Goal: Task Accomplishment & Management: Manage account settings

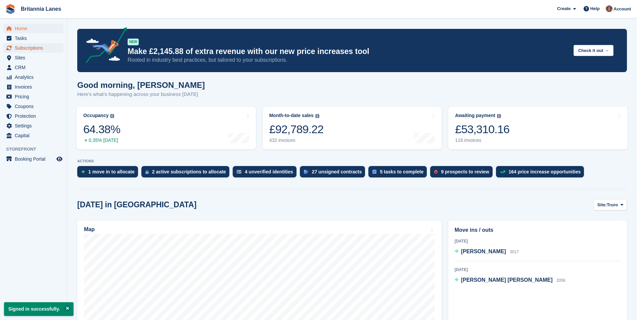
click at [30, 45] on span "Subscriptions" at bounding box center [35, 47] width 40 height 9
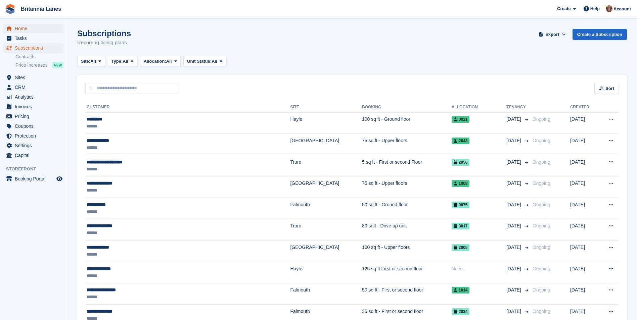
click at [26, 28] on span "Home" at bounding box center [35, 28] width 40 height 9
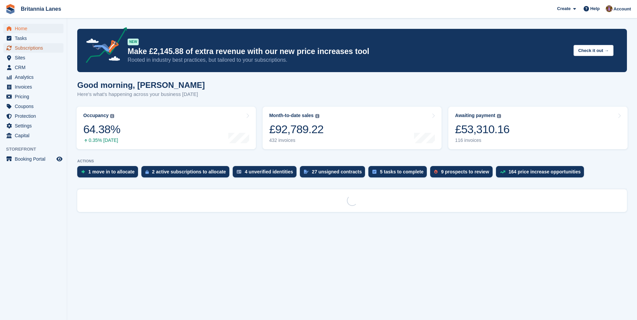
click at [25, 51] on span "Subscriptions" at bounding box center [35, 47] width 40 height 9
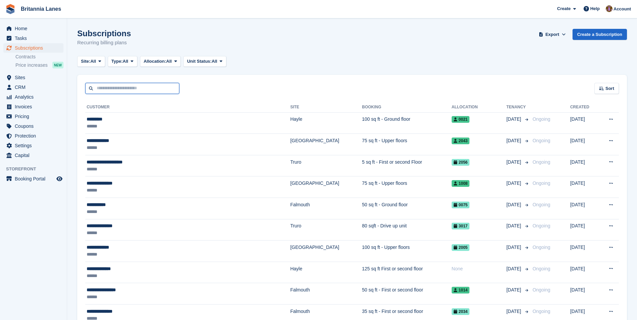
click at [109, 89] on input "text" at bounding box center [132, 88] width 94 height 11
type input "******"
click at [125, 91] on input "******" at bounding box center [132, 88] width 94 height 11
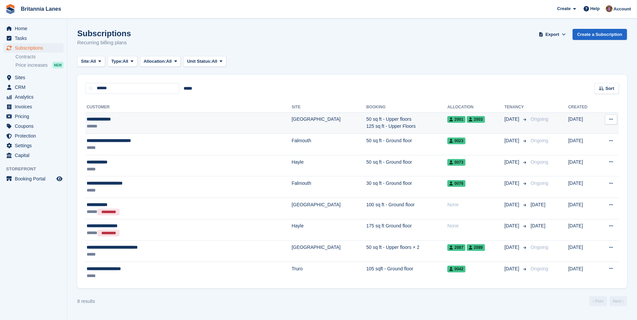
click at [366, 120] on td "50 sq ft - Upper floors 125 sq ft - Upper Floors" at bounding box center [406, 122] width 81 height 21
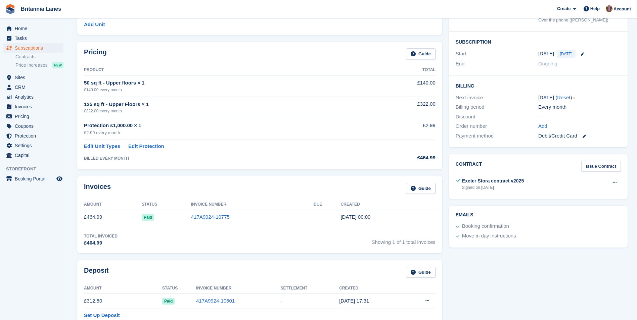
scroll to position [101, 0]
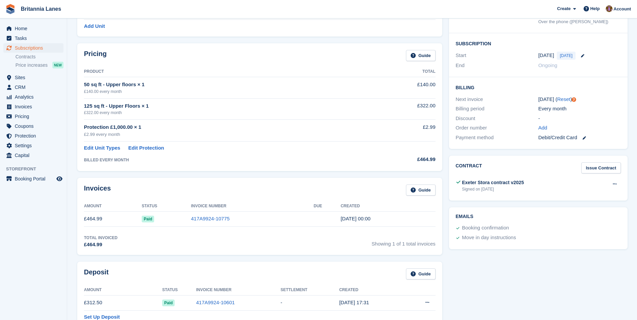
click at [128, 82] on div "50 sq ft - Upper floors × 1" at bounding box center [227, 85] width 286 height 8
drag, startPoint x: 213, startPoint y: 217, endPoint x: 209, endPoint y: 217, distance: 3.7
click at [213, 217] on link "417A9924-10775" at bounding box center [210, 219] width 39 height 6
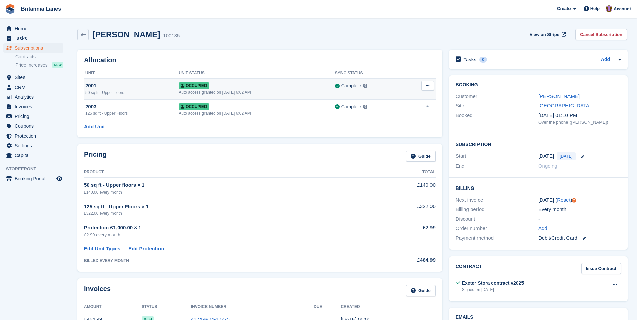
click at [290, 92] on div "Auto access granted on [DATE] 6:02 AM" at bounding box center [257, 92] width 156 height 6
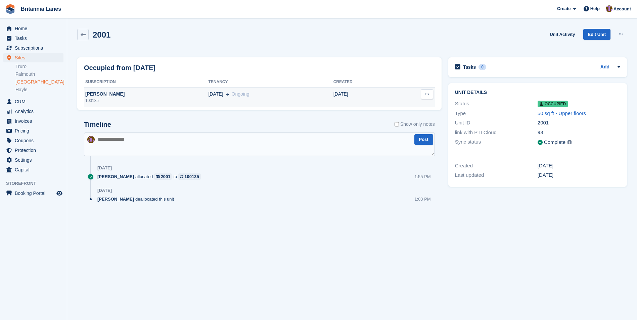
click at [268, 99] on td "18 Aug Ongoing" at bounding box center [270, 97] width 125 height 20
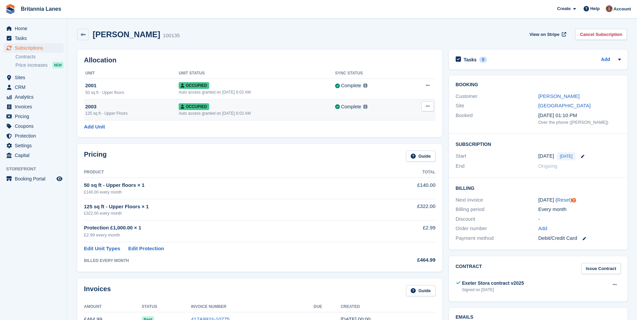
click at [254, 106] on div "Occupied" at bounding box center [257, 106] width 156 height 7
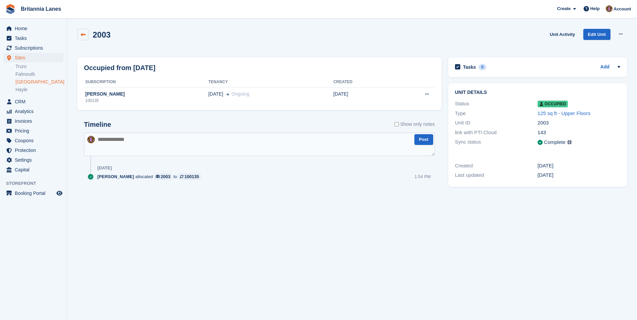
click at [79, 32] on link at bounding box center [82, 34] width 11 height 11
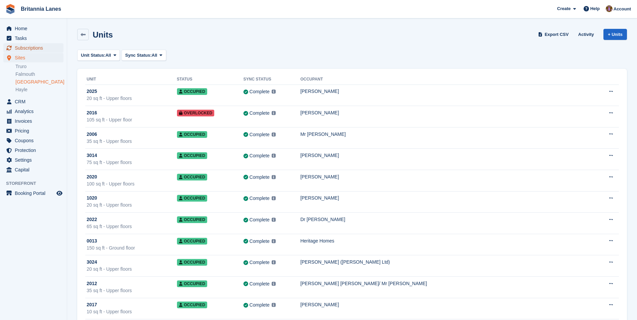
click at [34, 48] on span "Subscriptions" at bounding box center [35, 47] width 40 height 9
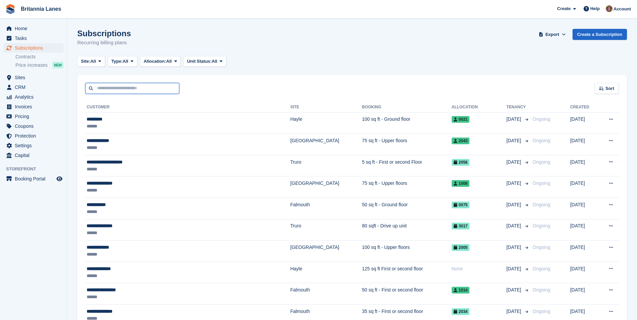
click at [114, 90] on input "text" at bounding box center [132, 88] width 94 height 11
type input "******"
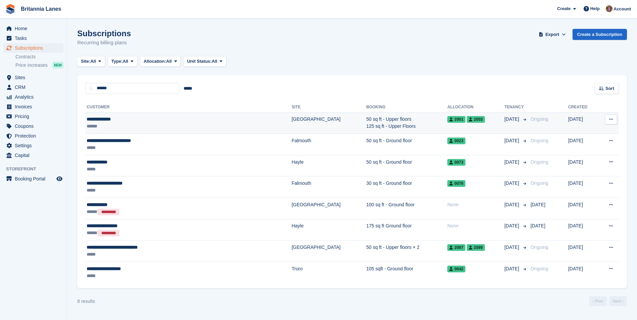
click at [449, 120] on div "2001 2003" at bounding box center [475, 119] width 57 height 7
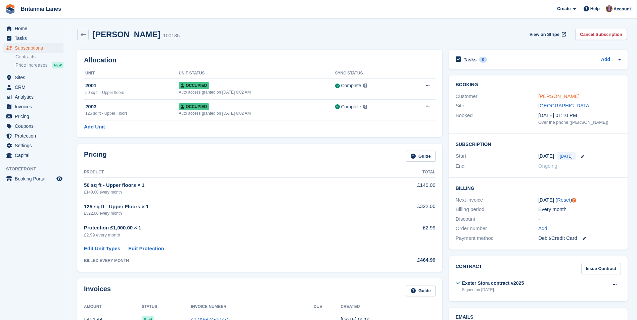
click at [558, 98] on link "[PERSON_NAME]" at bounding box center [558, 96] width 41 height 6
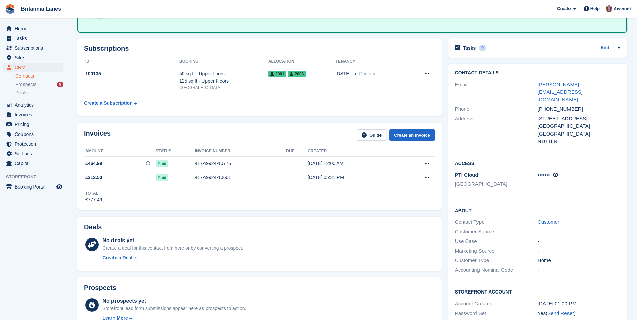
scroll to position [168, 0]
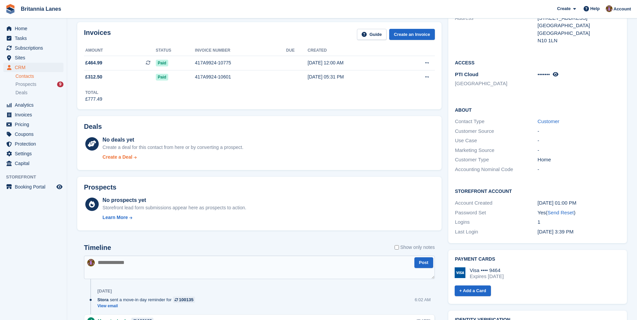
click at [123, 158] on div "Create a Deal" at bounding box center [117, 157] width 30 height 7
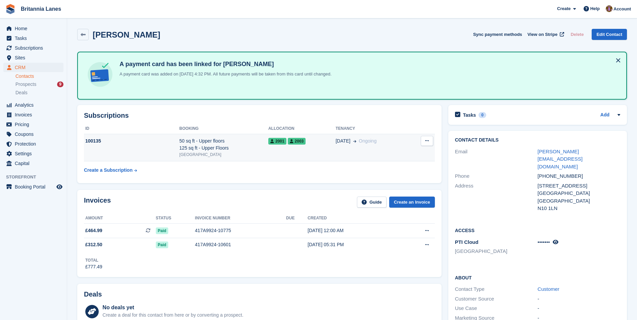
click at [228, 146] on div "50 sq ft - Upper floors 125 sq ft - Upper Floors" at bounding box center [223, 145] width 89 height 14
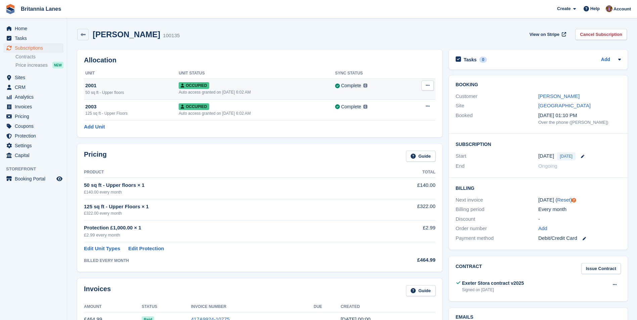
click at [427, 81] on button at bounding box center [427, 86] width 12 height 10
click at [248, 163] on div "Pricing Guide" at bounding box center [259, 158] width 351 height 15
click at [552, 96] on link "[PERSON_NAME]" at bounding box center [558, 96] width 41 height 6
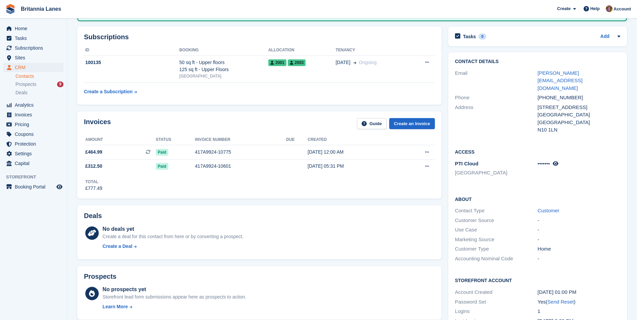
scroll to position [67, 0]
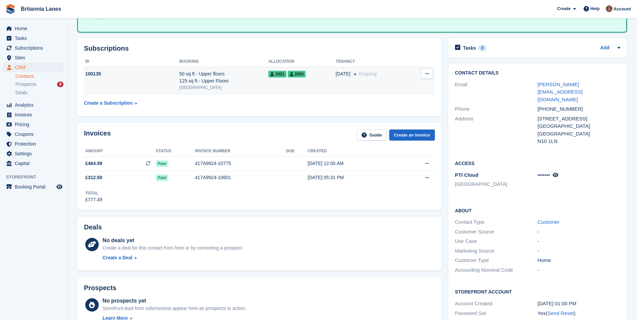
click at [430, 77] on button at bounding box center [426, 74] width 12 height 10
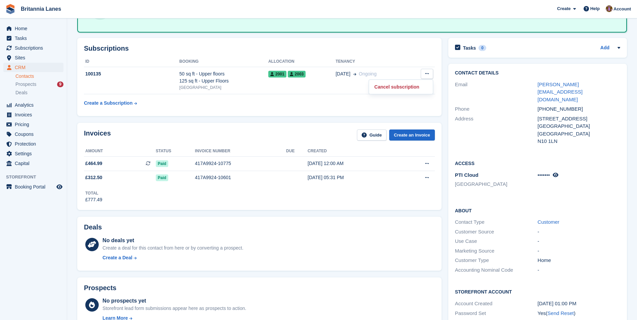
click at [315, 119] on div "Invoices Guide Create an Invoice Amount Status Invoice number Due Created £464.…" at bounding box center [259, 166] width 371 height 94
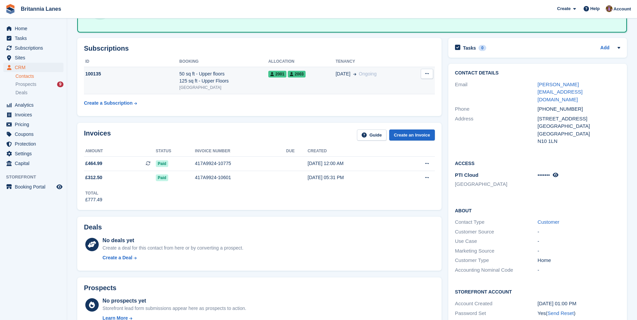
click at [300, 80] on td "2001 2003" at bounding box center [301, 81] width 67 height 28
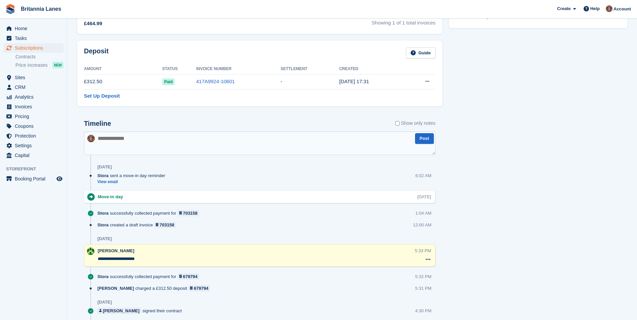
scroll to position [369, 0]
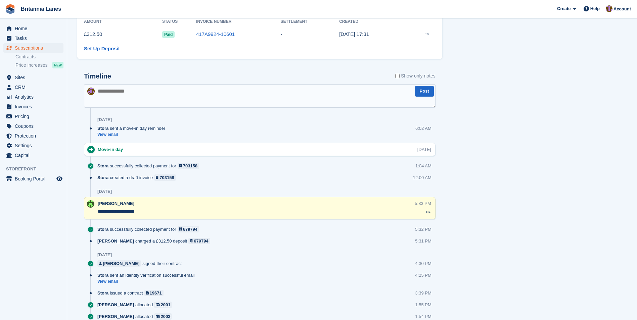
click at [124, 91] on textarea at bounding box center [259, 95] width 351 height 23
type textarea "**********"
click at [424, 92] on button "Post" at bounding box center [424, 91] width 19 height 11
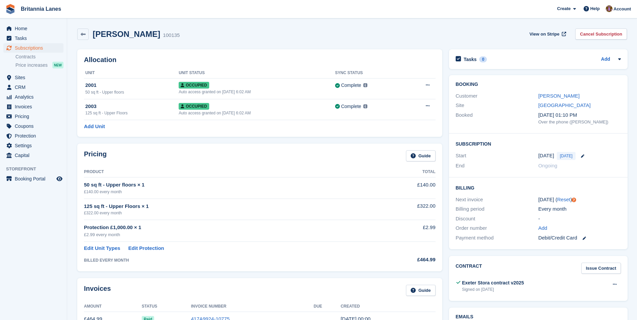
scroll to position [0, 0]
drag, startPoint x: 164, startPoint y: 36, endPoint x: 94, endPoint y: 35, distance: 70.8
click at [94, 35] on div "[PERSON_NAME] 100135 View on Stripe Cancel Subscription" at bounding box center [351, 34] width 549 height 11
drag, startPoint x: 94, startPoint y: 35, endPoint x: 113, endPoint y: 35, distance: 19.8
copy div "[PERSON_NAME] 100135"
